Goal: Information Seeking & Learning: Understand process/instructions

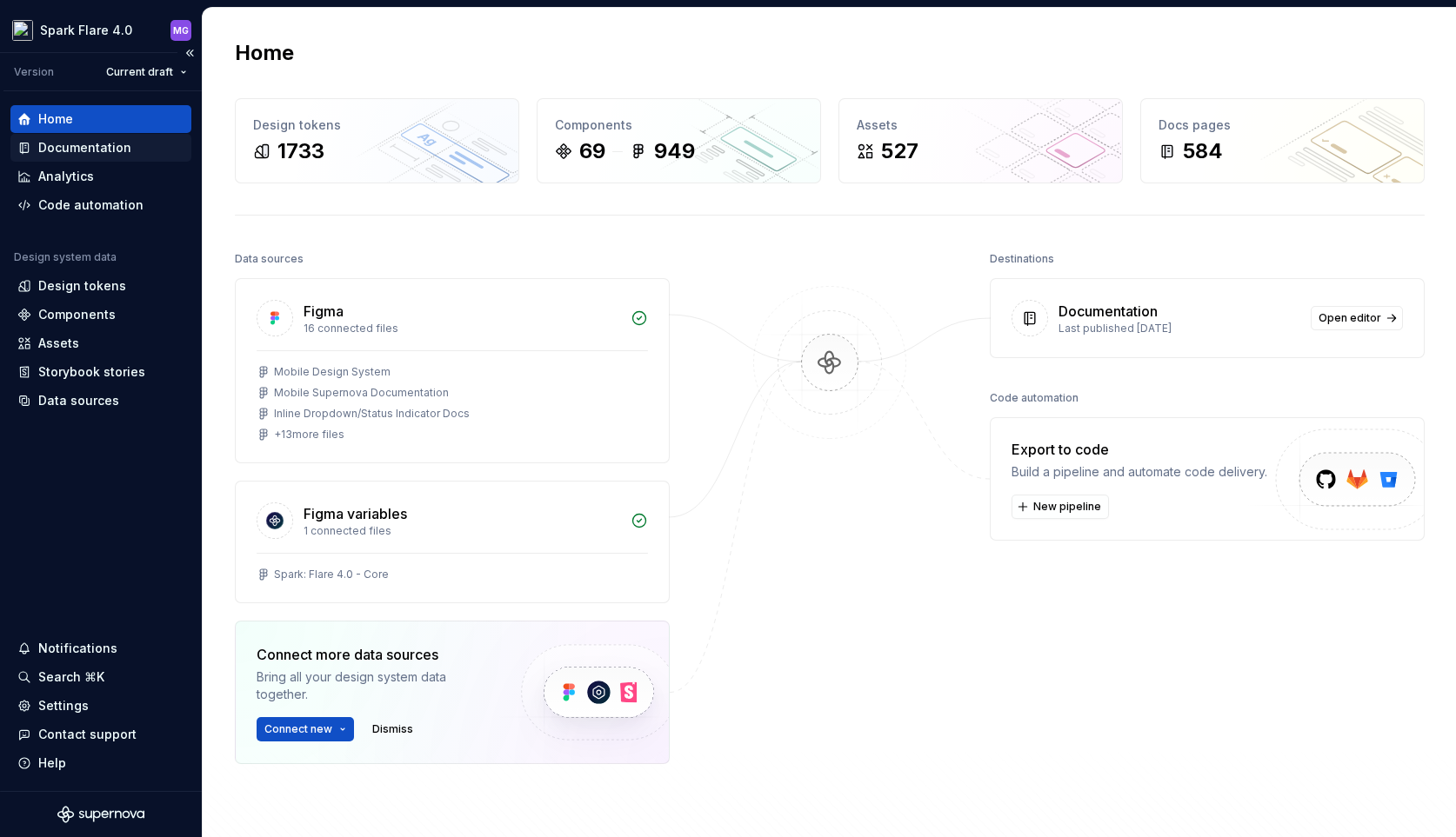
click at [92, 157] on div "Documentation" at bounding box center [101, 148] width 181 height 28
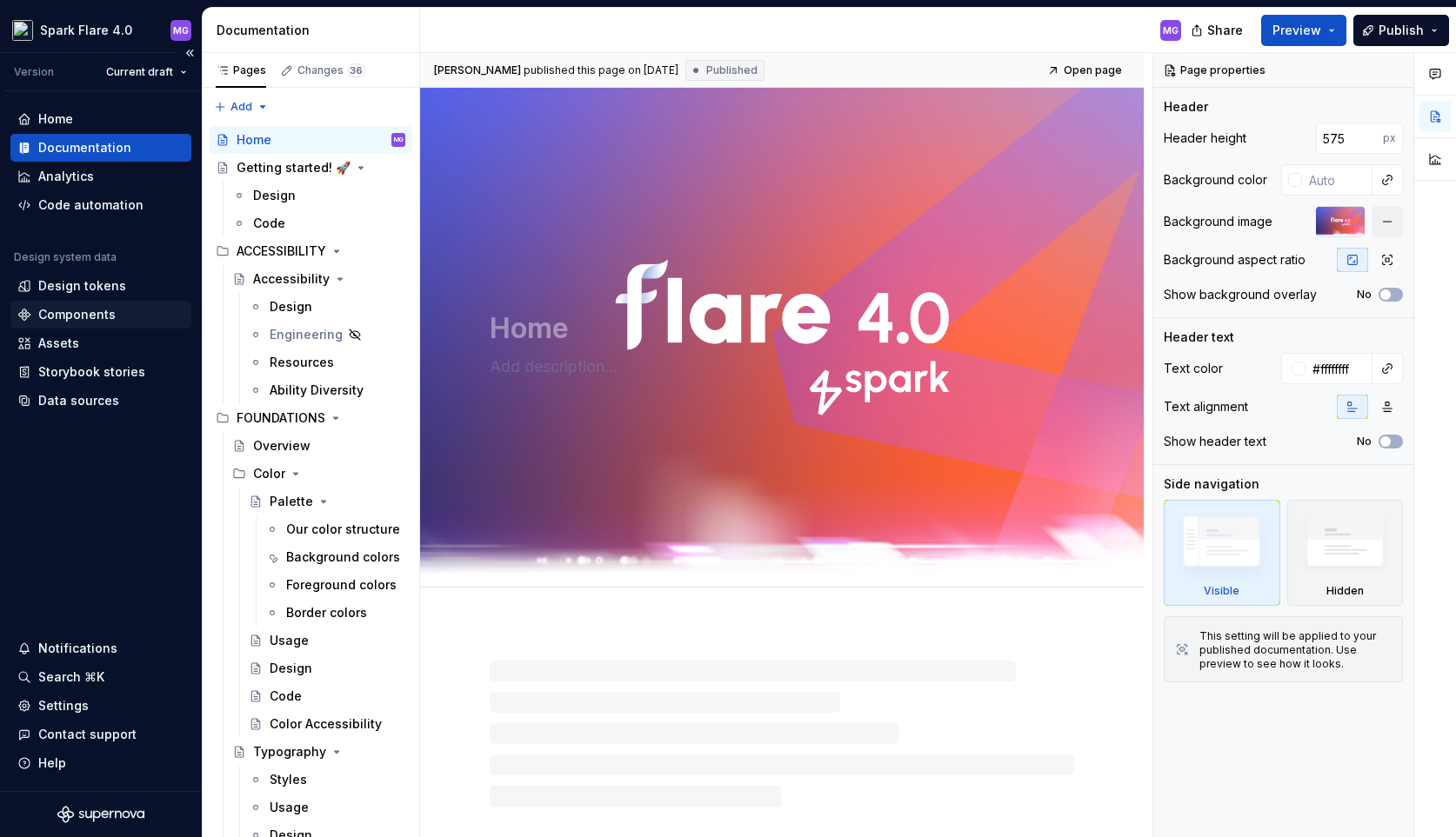
click at [79, 318] on div "Components" at bounding box center [77, 314] width 77 height 17
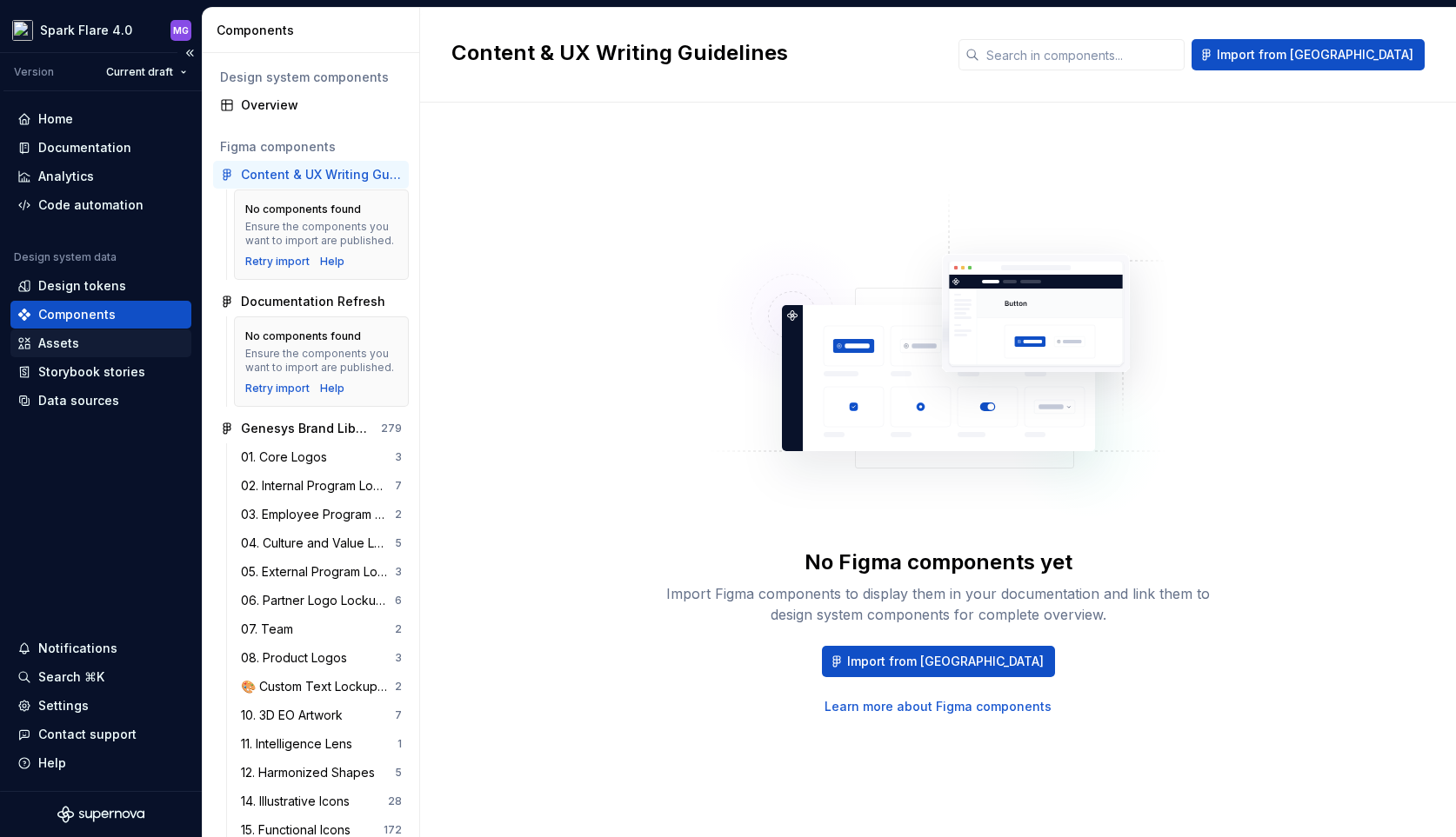
click at [66, 339] on div "Assets" at bounding box center [59, 343] width 41 height 17
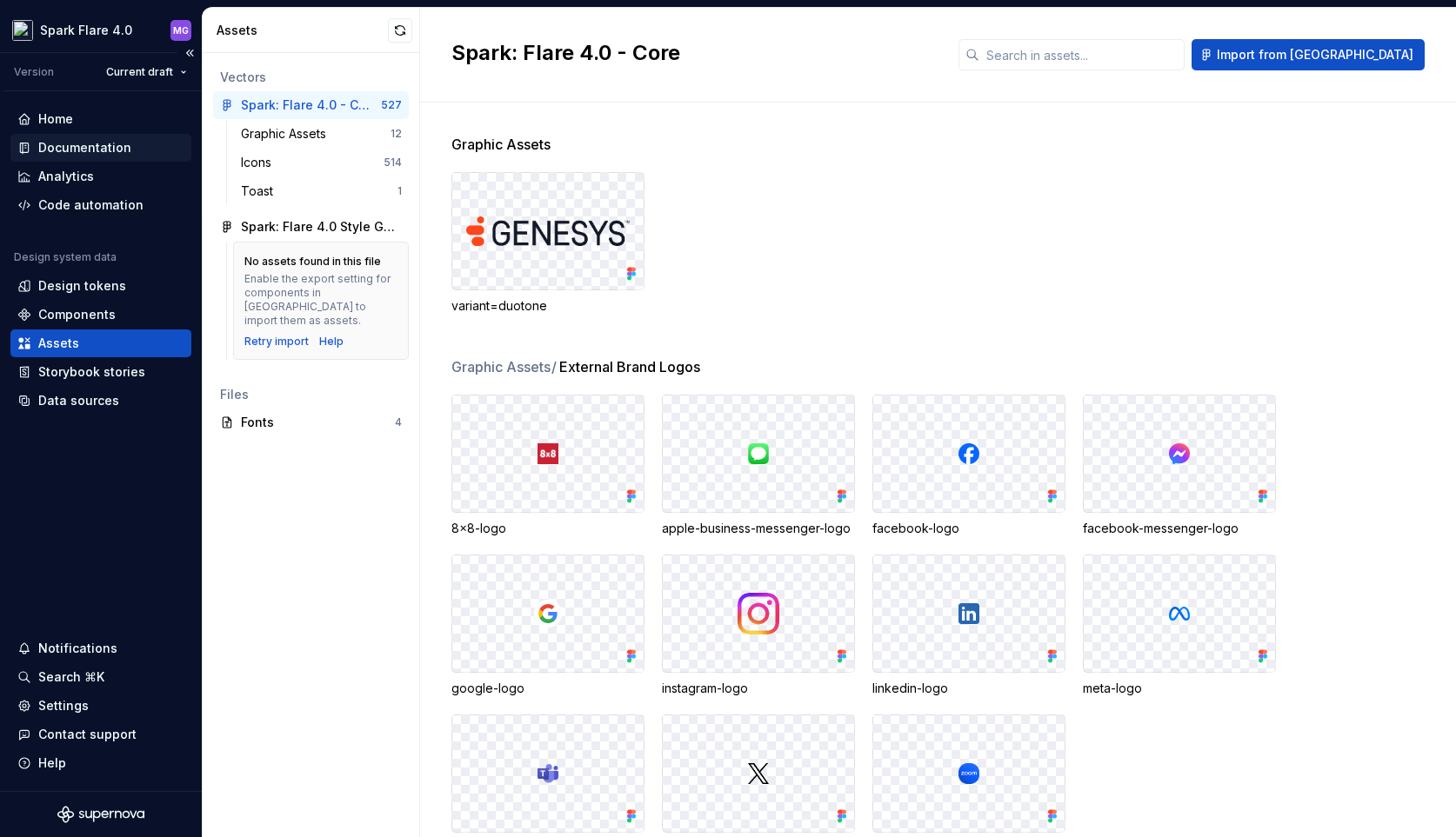
click at [91, 151] on div "Documentation" at bounding box center [85, 148] width 93 height 17
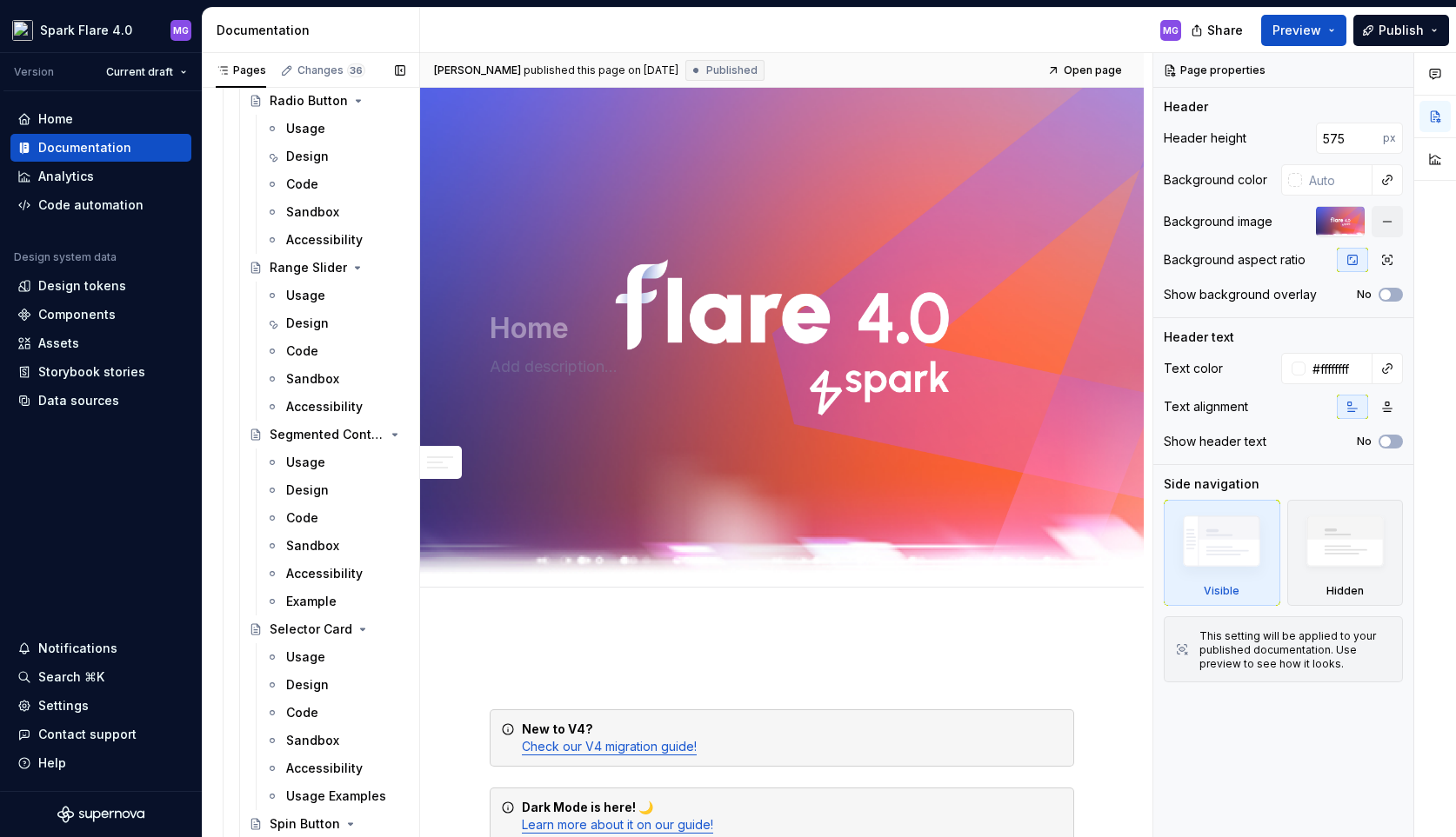
scroll to position [5656, 0]
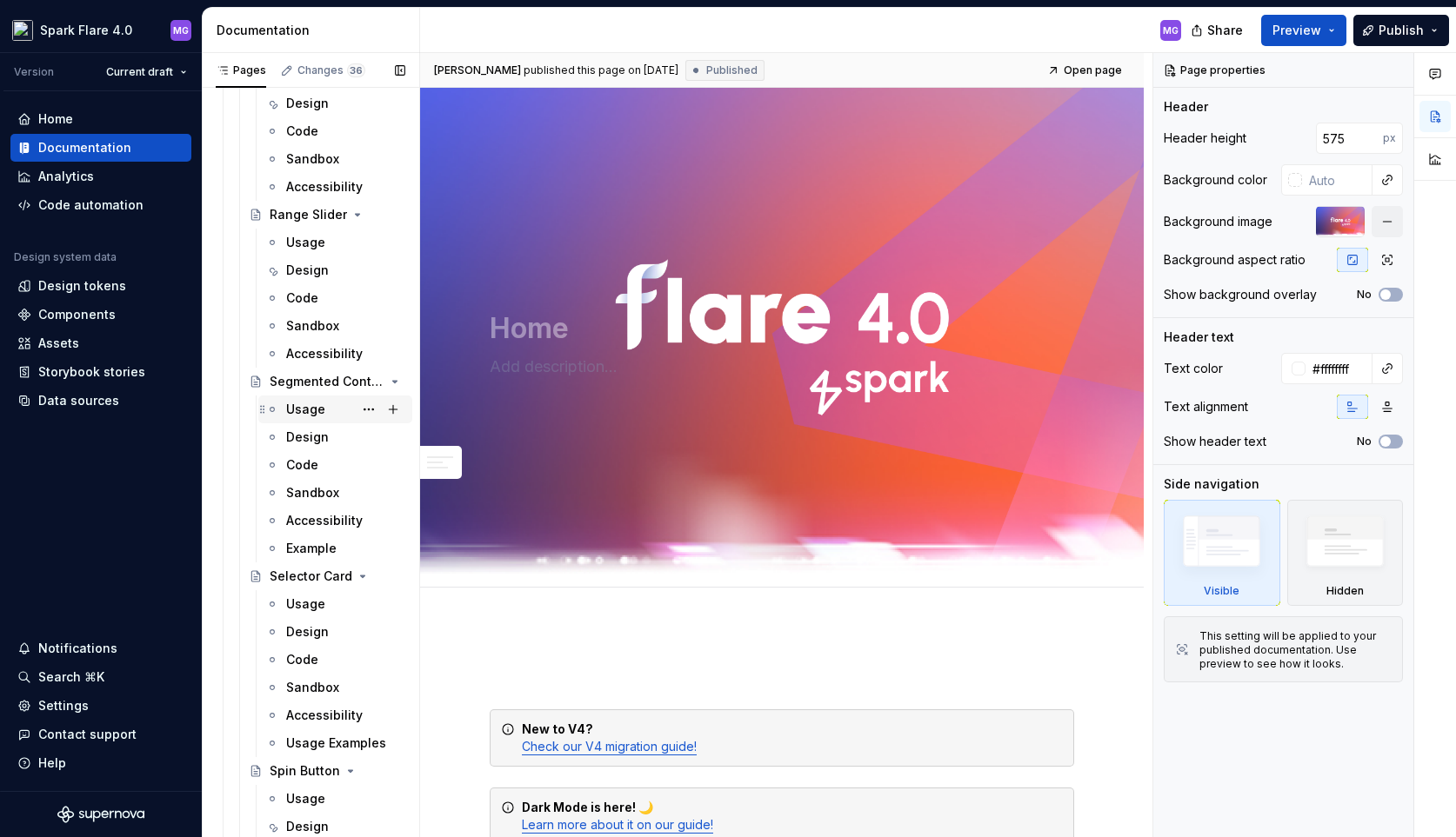
click at [303, 400] on div "Usage" at bounding box center [305, 409] width 39 height 17
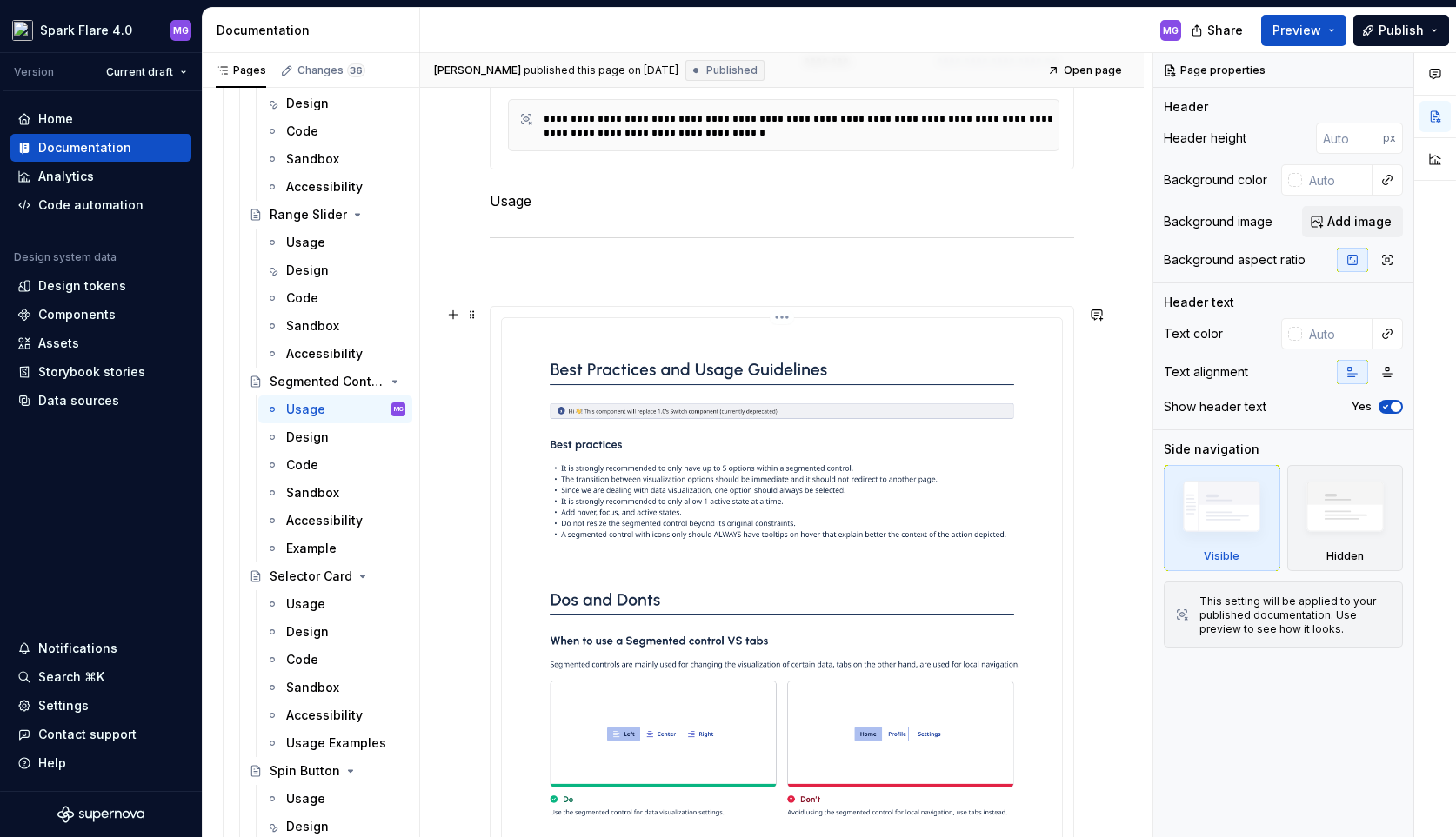
scroll to position [691, 0]
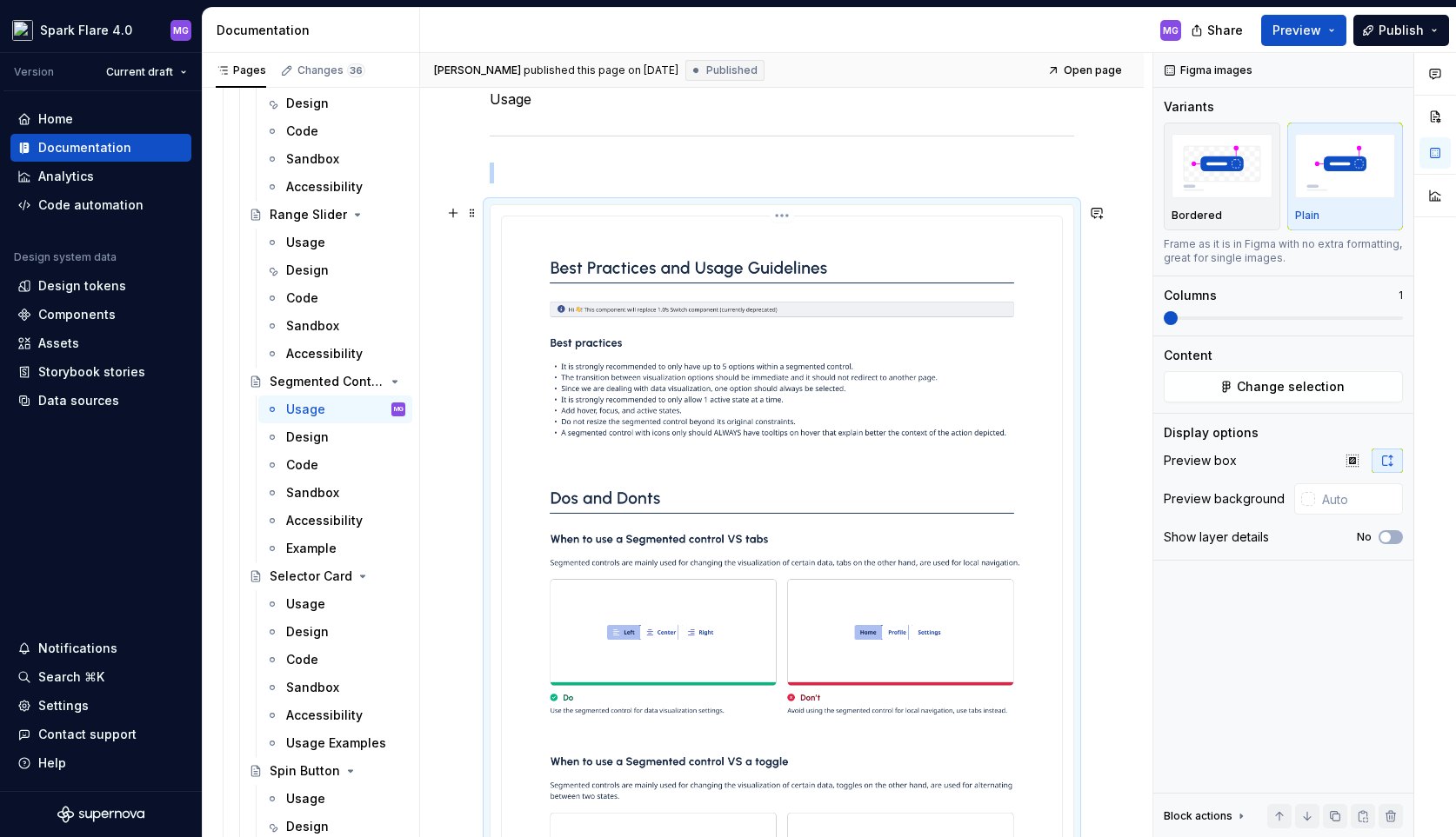
scroll to position [537, 0]
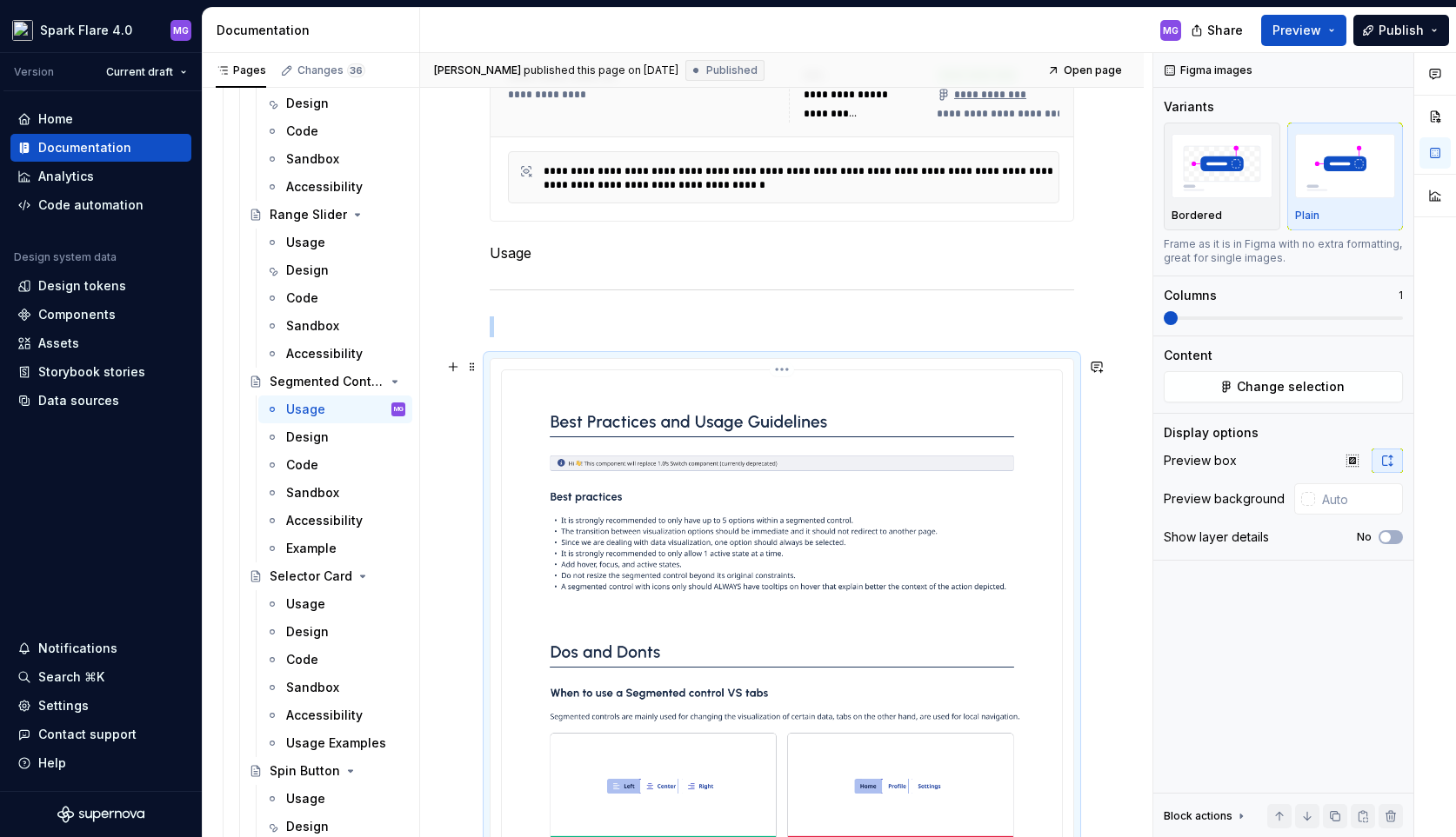
scroll to position [384, 0]
click at [1265, 400] on button "Change selection" at bounding box center [1284, 387] width 240 height 32
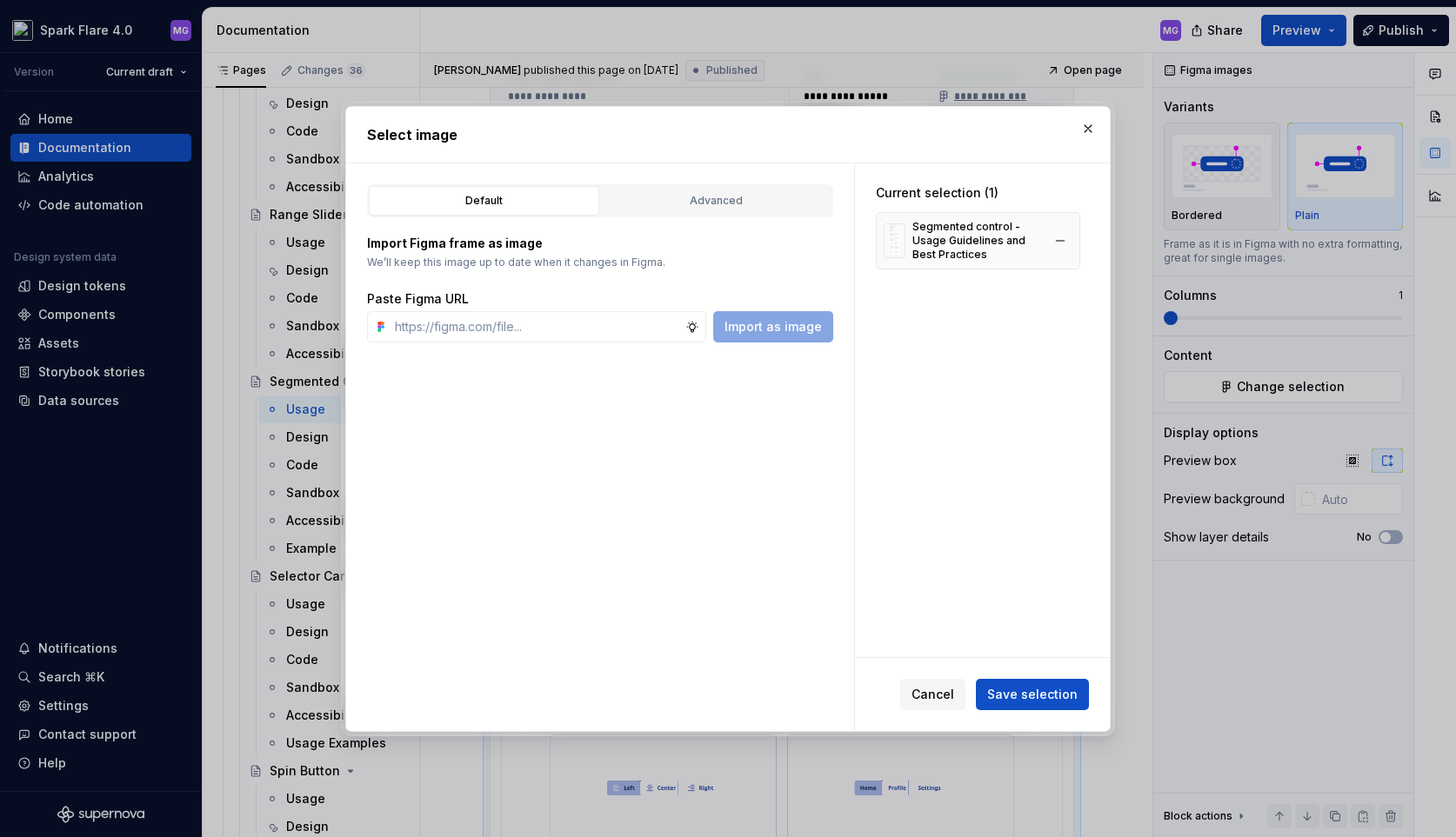
click at [963, 244] on div "Segmented control - Usage Guidelines and Best Practices" at bounding box center [976, 240] width 129 height 41
type textarea "*"
